Goal: Task Accomplishment & Management: Use online tool/utility

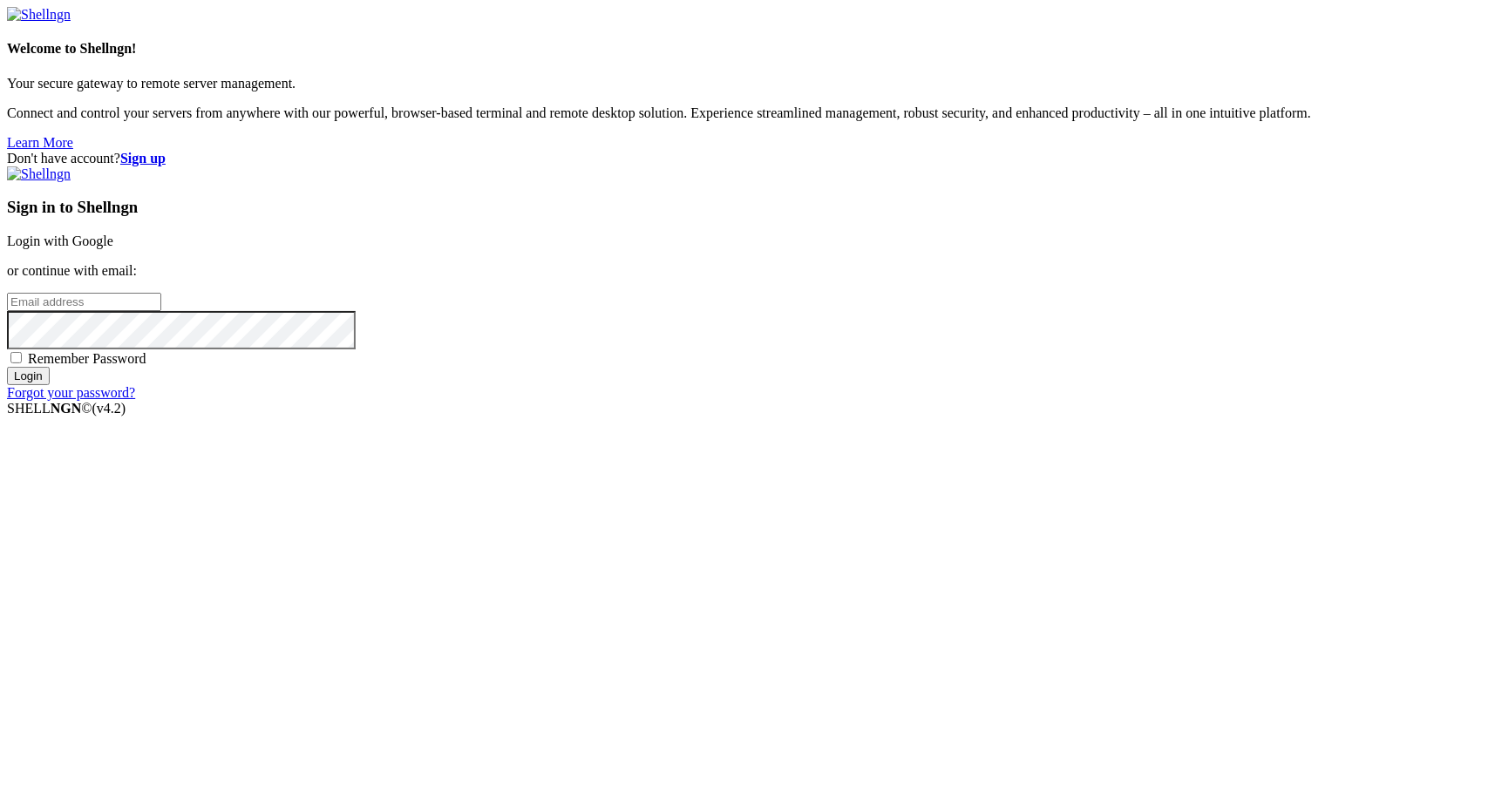
type input "[EMAIL_ADDRESS][DOMAIN_NAME]"
click at [50, 385] on input "Login" at bounding box center [27, 375] width 42 height 18
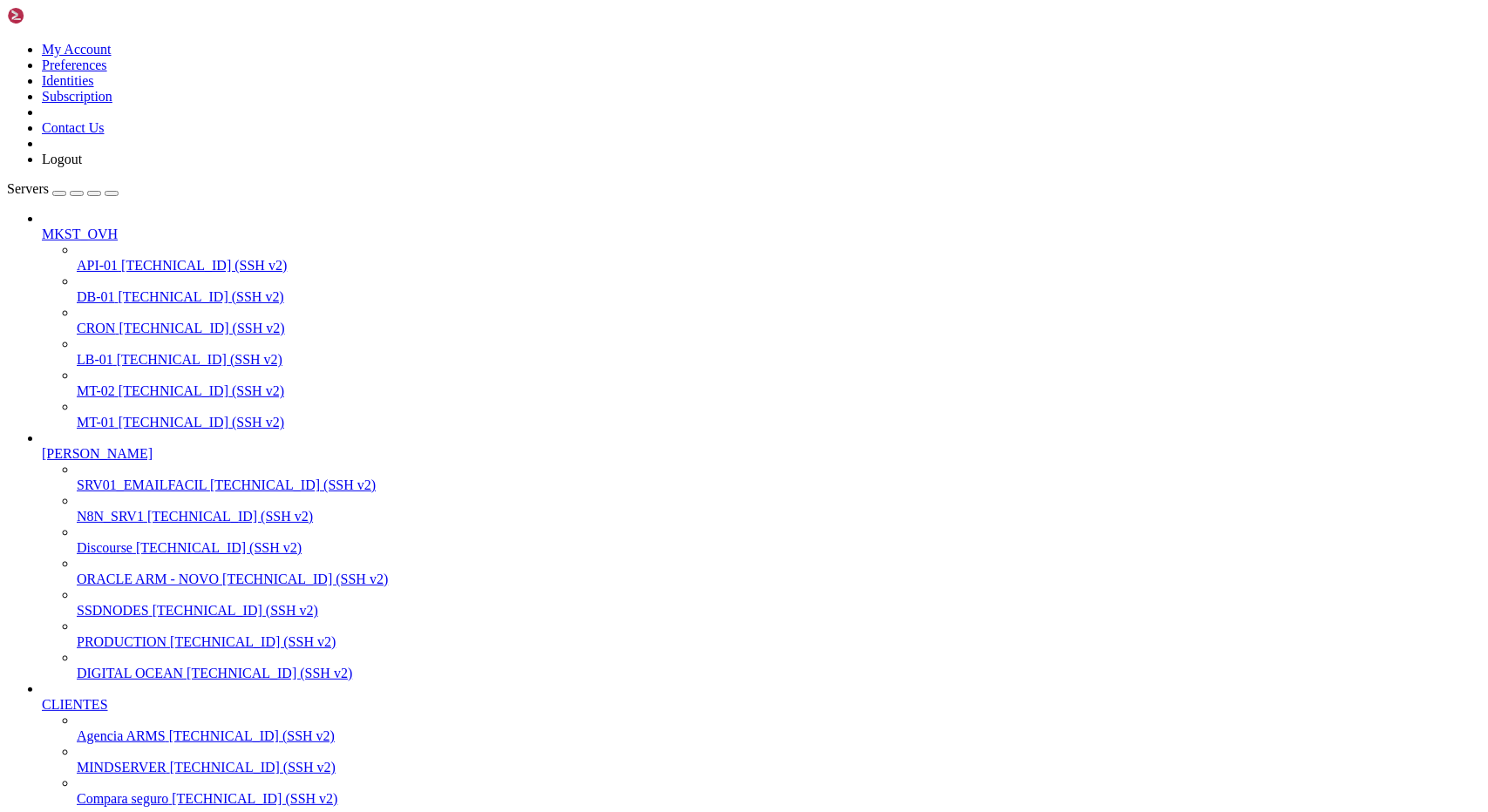
scroll to position [307, 0]
click at [169, 728] on span "[TECHNICAL_ID] (SSH v2)" at bounding box center [252, 736] width 165 height 15
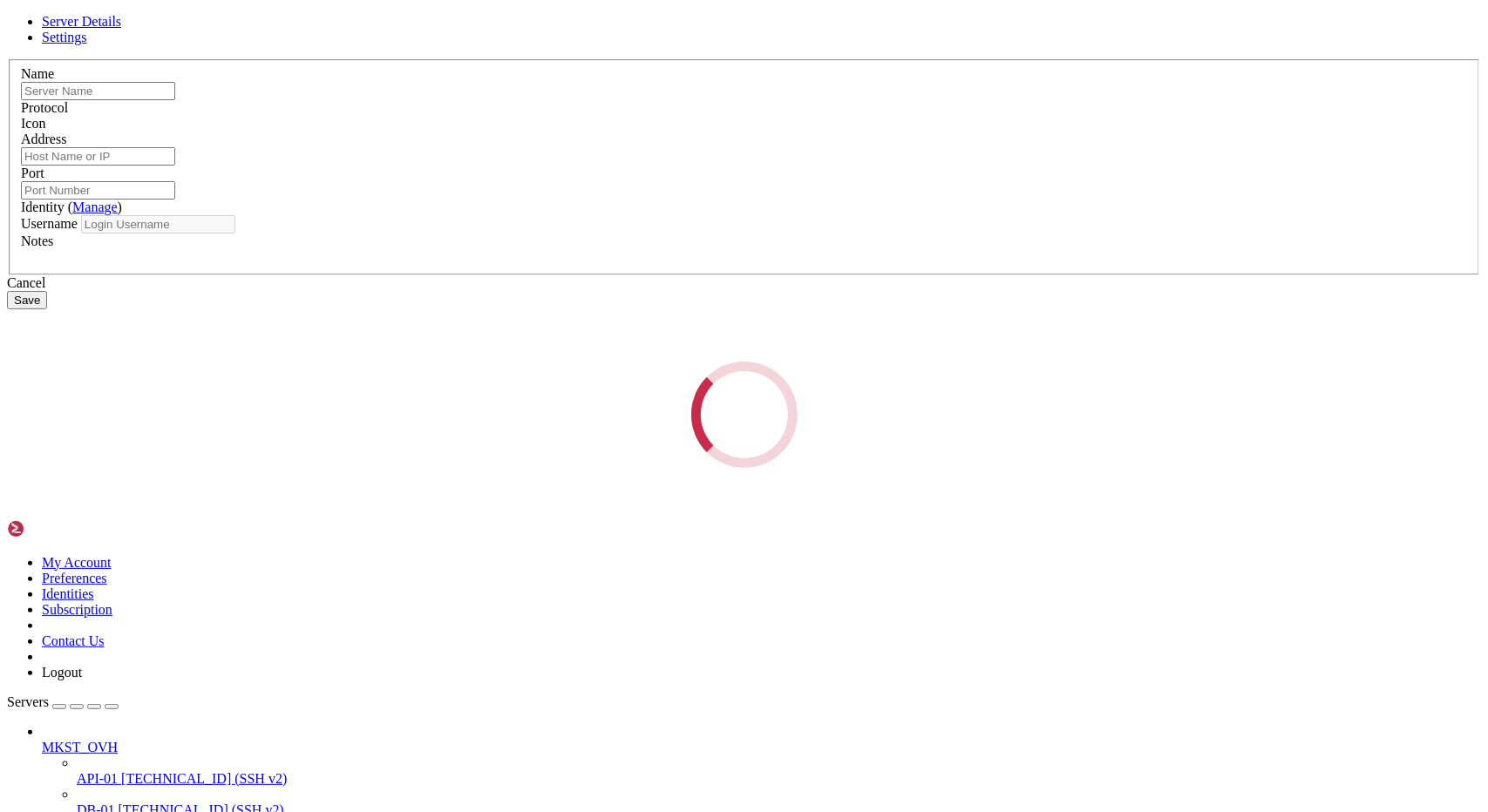
type input "Agencia ARMS"
type input "[TECHNICAL_ID]"
type input "22"
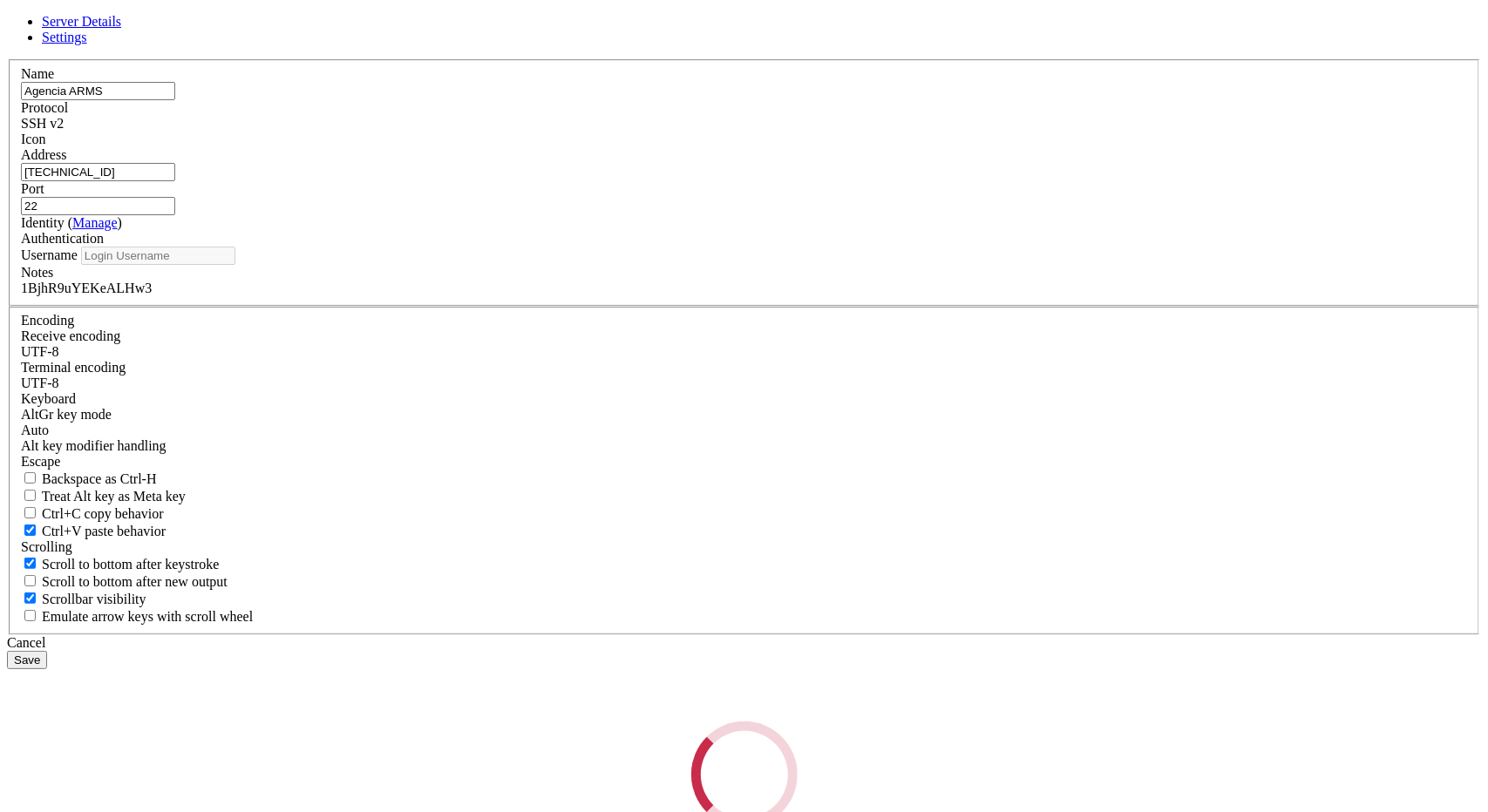
type input "root"
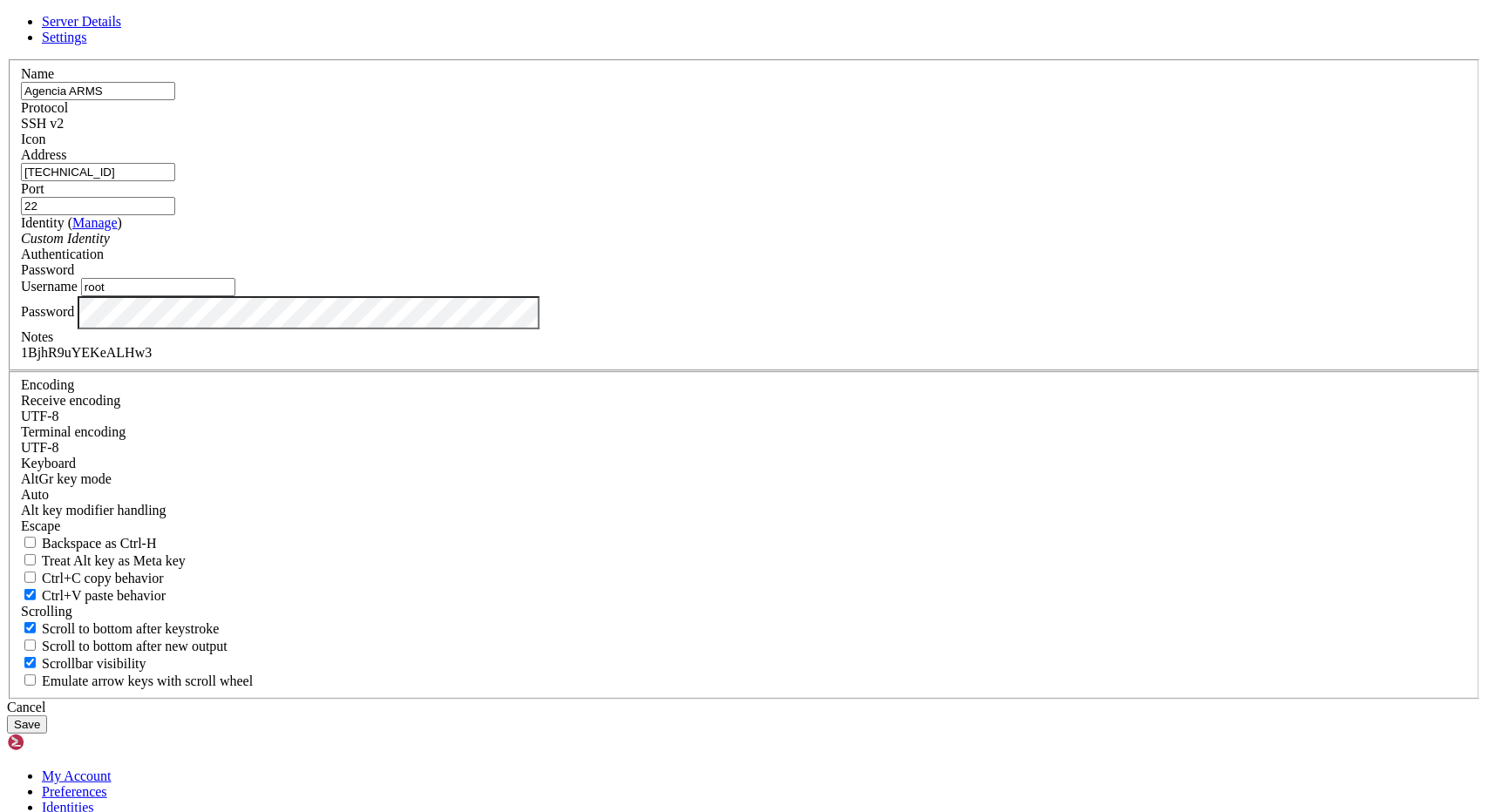
click at [175, 181] on input "[TECHNICAL_ID]" at bounding box center [98, 171] width 154 height 18
click at [828, 699] on div "Cancel" at bounding box center [744, 707] width 1474 height 16
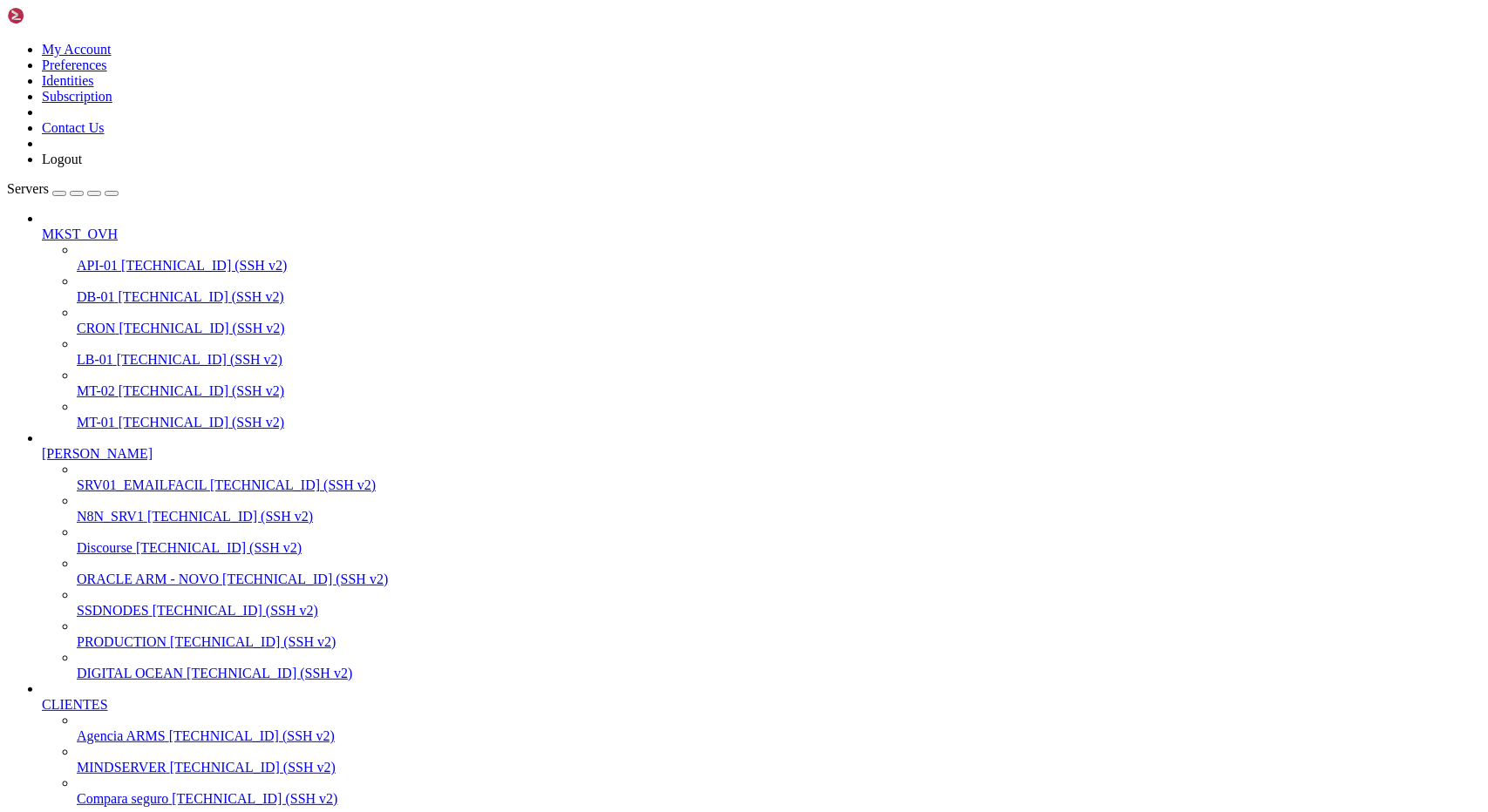
drag, startPoint x: 273, startPoint y: 1923, endPoint x: 384, endPoint y: 1917, distance: 111.2
